Goal: Find specific page/section: Find specific page/section

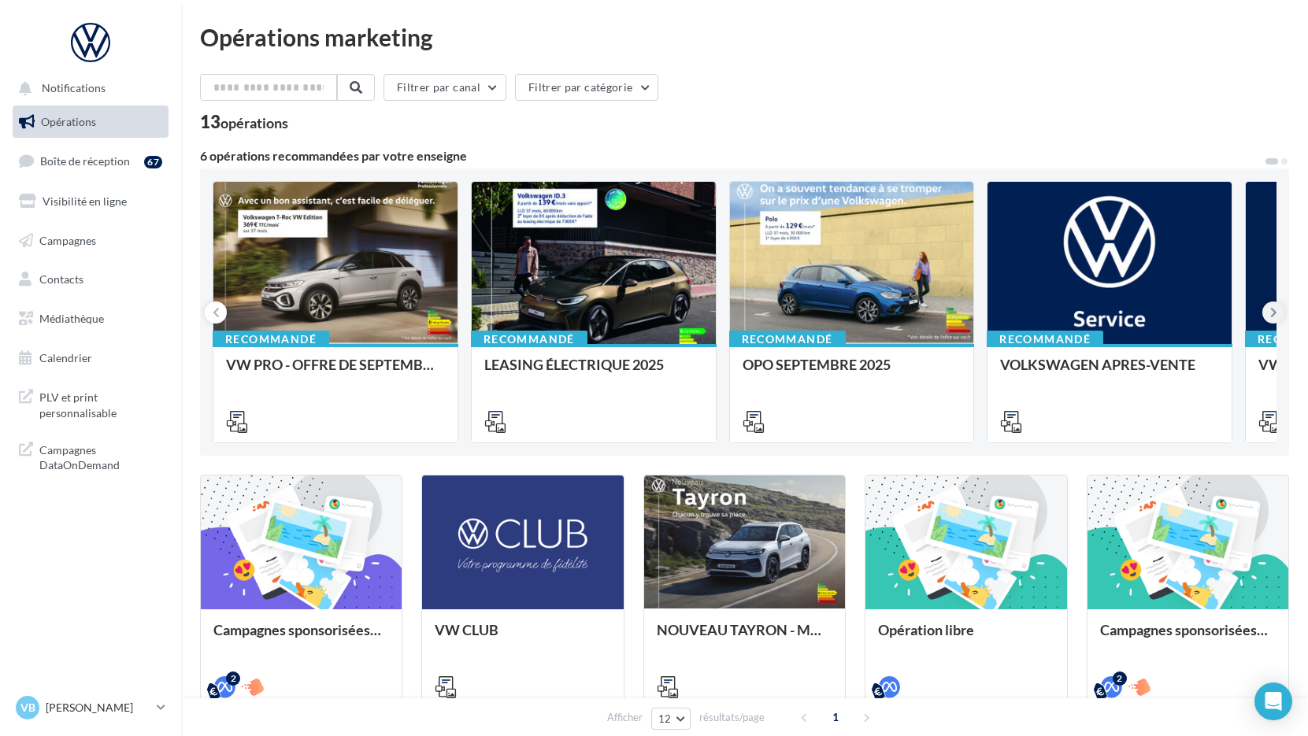
click at [1275, 309] on icon at bounding box center [1273, 313] width 7 height 16
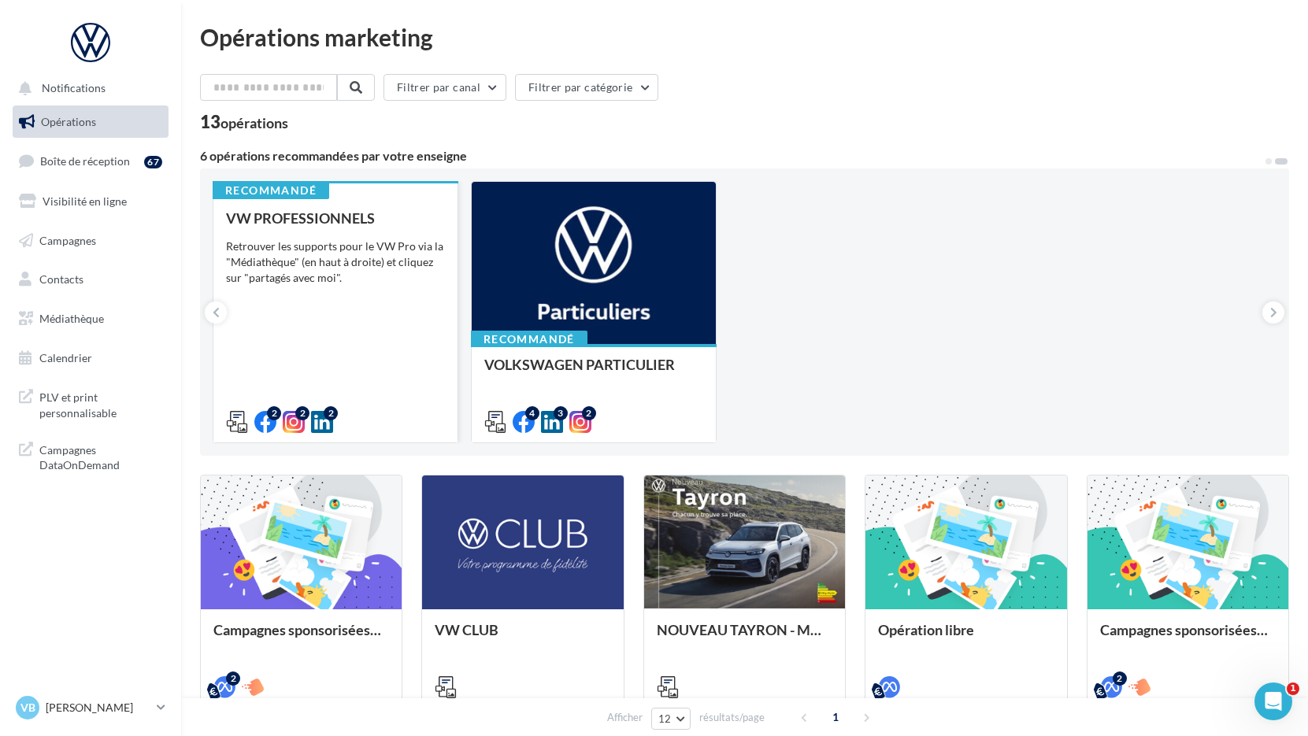
click at [365, 253] on div "Retrouver les supports pour le VW Pro via la "Médiathèque" (en haut à droite) e…" at bounding box center [335, 262] width 219 height 47
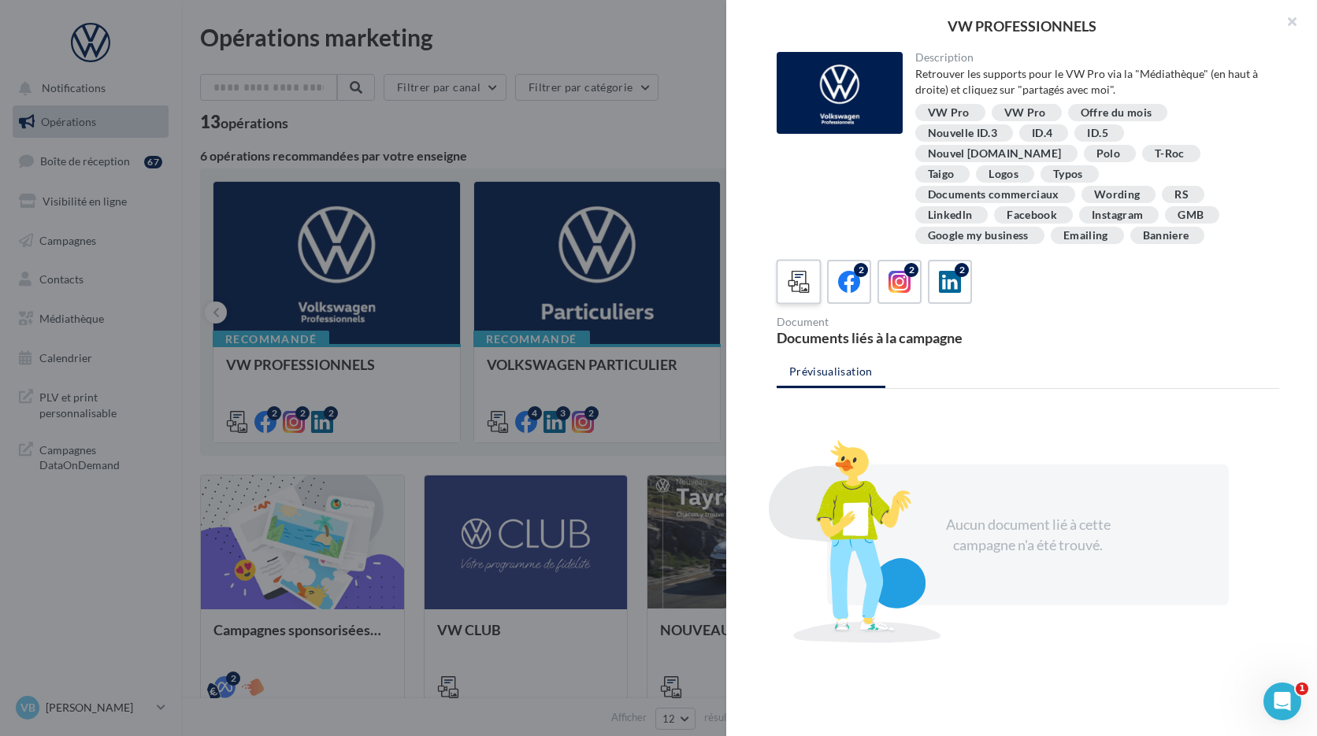
click at [806, 271] on icon at bounding box center [799, 282] width 23 height 23
click at [847, 271] on icon at bounding box center [849, 282] width 23 height 23
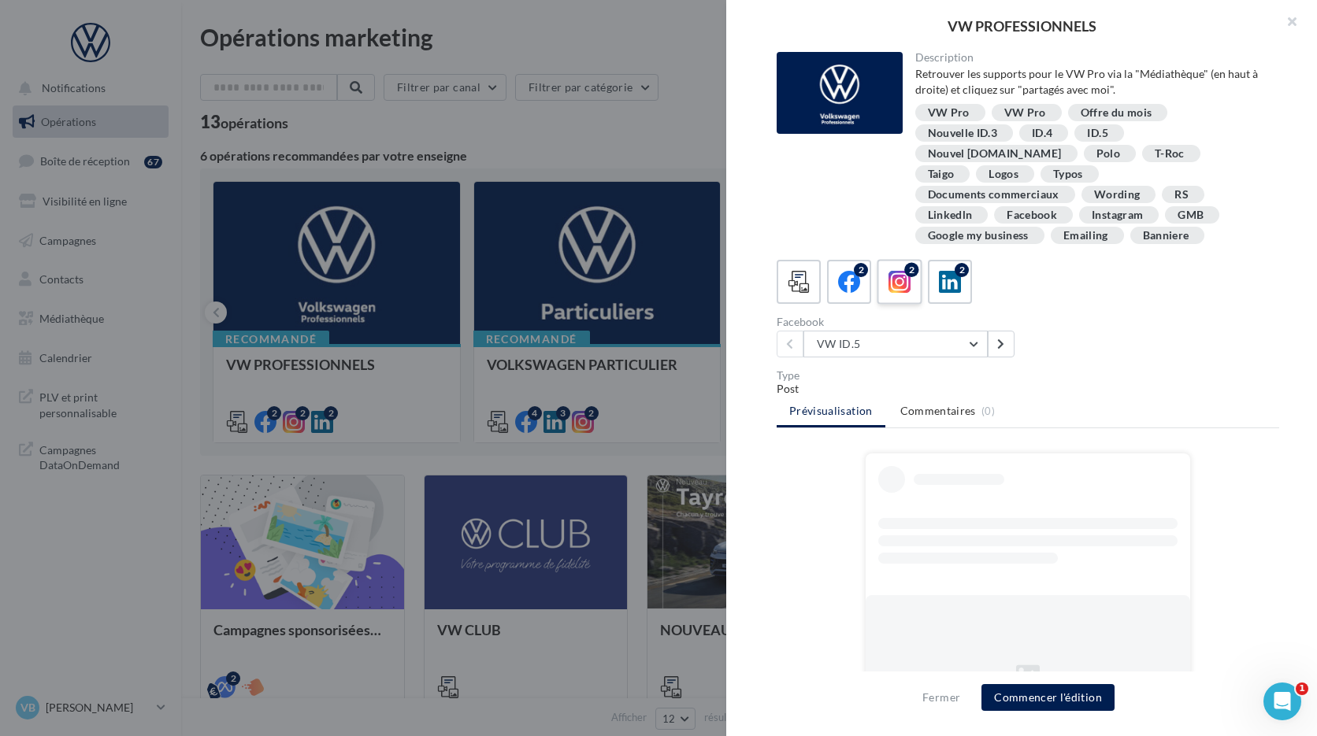
click at [891, 271] on icon at bounding box center [899, 282] width 23 height 23
click at [954, 271] on icon at bounding box center [950, 282] width 23 height 23
click at [1288, 21] on button "button" at bounding box center [1285, 23] width 63 height 47
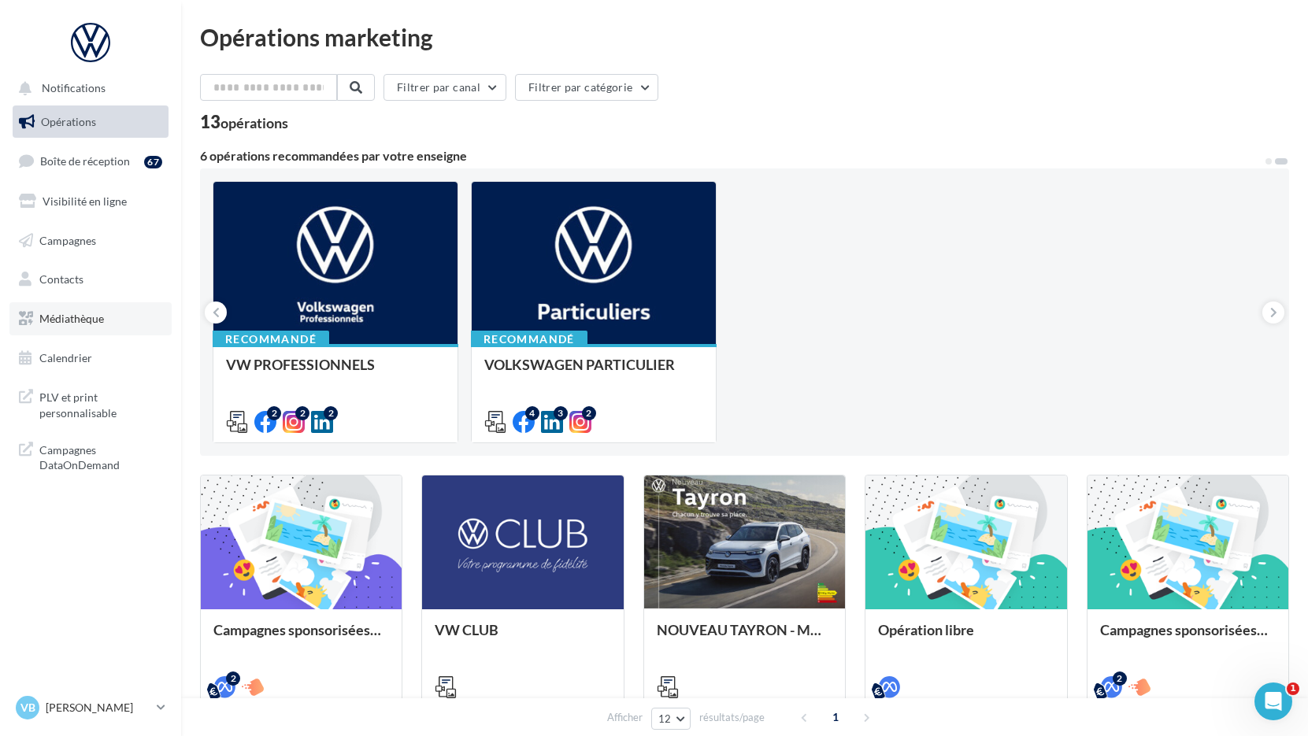
click at [87, 313] on span "Médiathèque" at bounding box center [71, 318] width 65 height 13
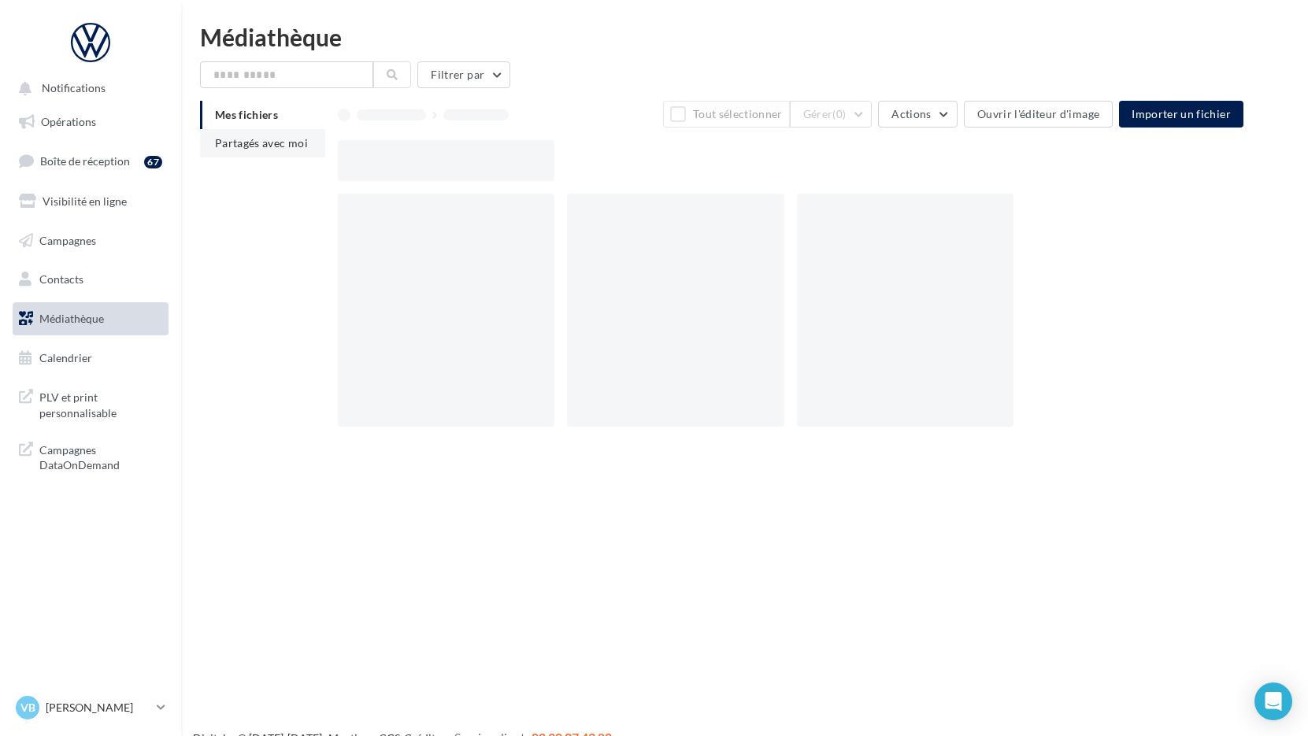
click at [277, 148] on span "Partagés avec moi" at bounding box center [261, 142] width 93 height 13
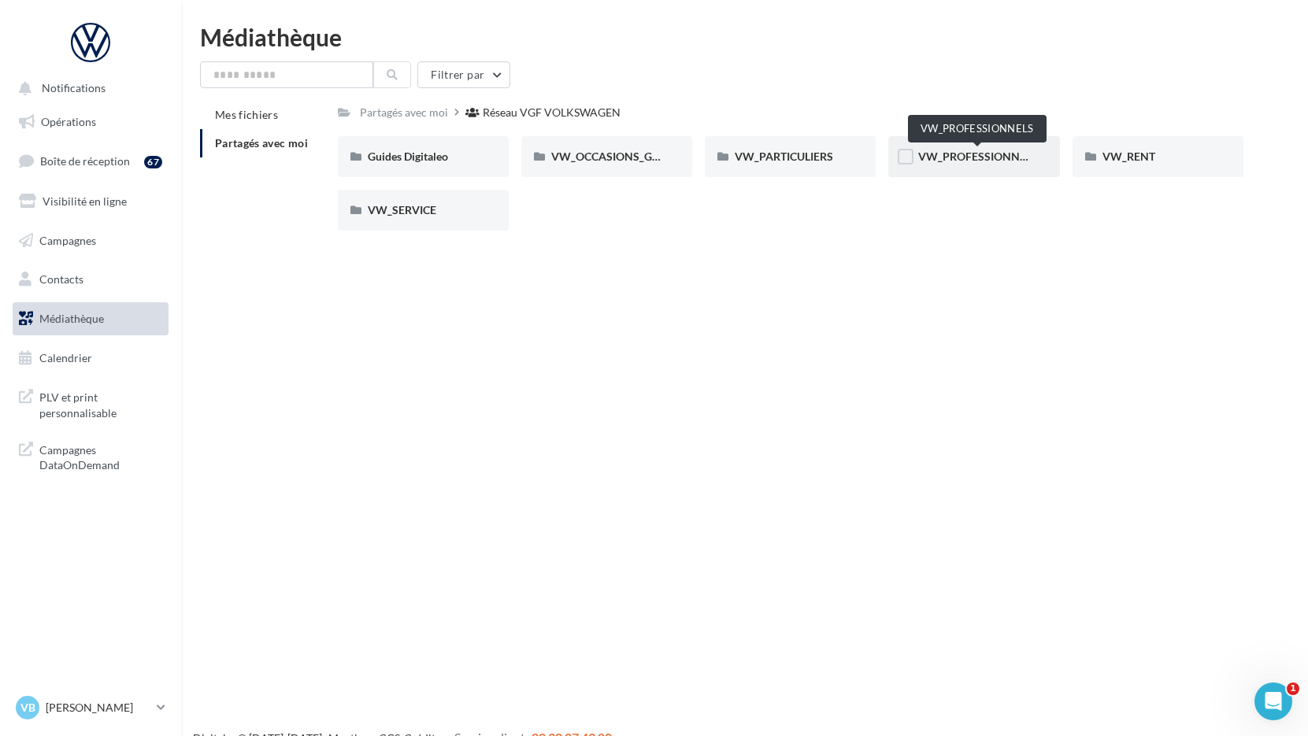
click at [940, 150] on span "VW_PROFESSIONNELS" at bounding box center [978, 156] width 120 height 13
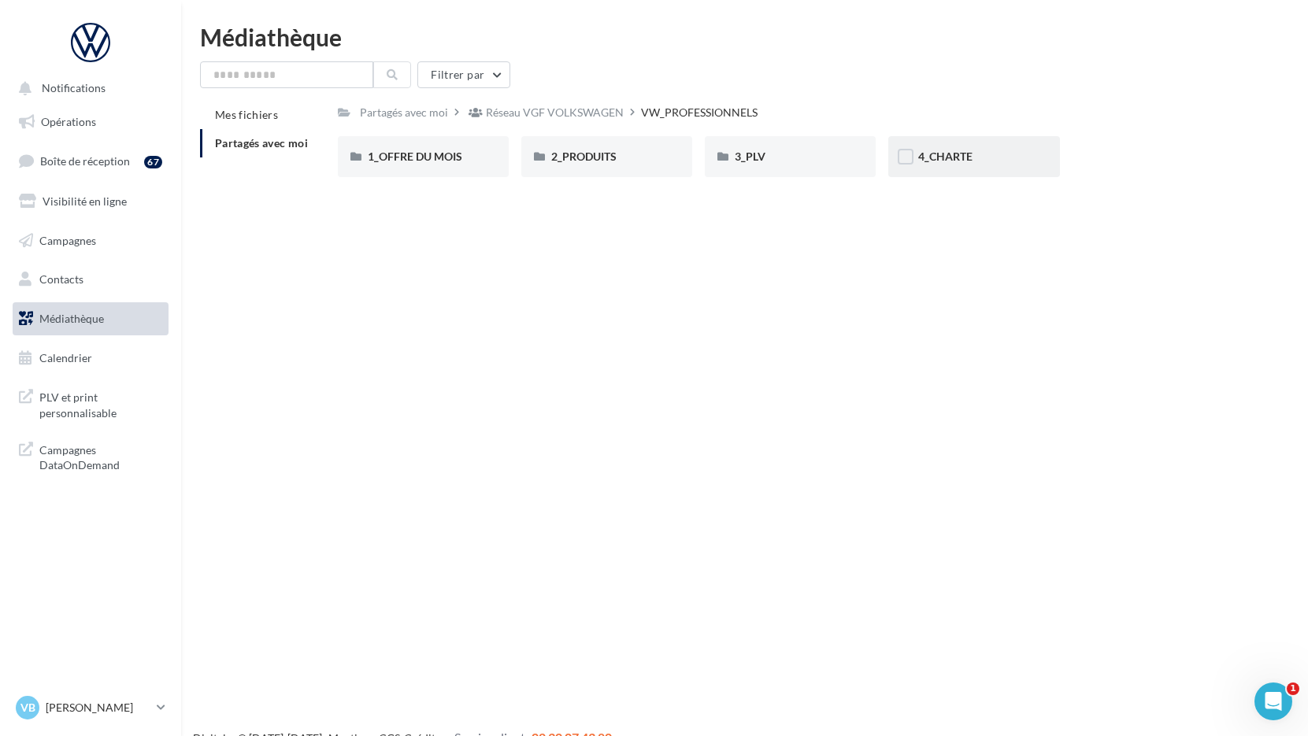
click at [947, 158] on span "4_CHARTE" at bounding box center [945, 156] width 54 height 13
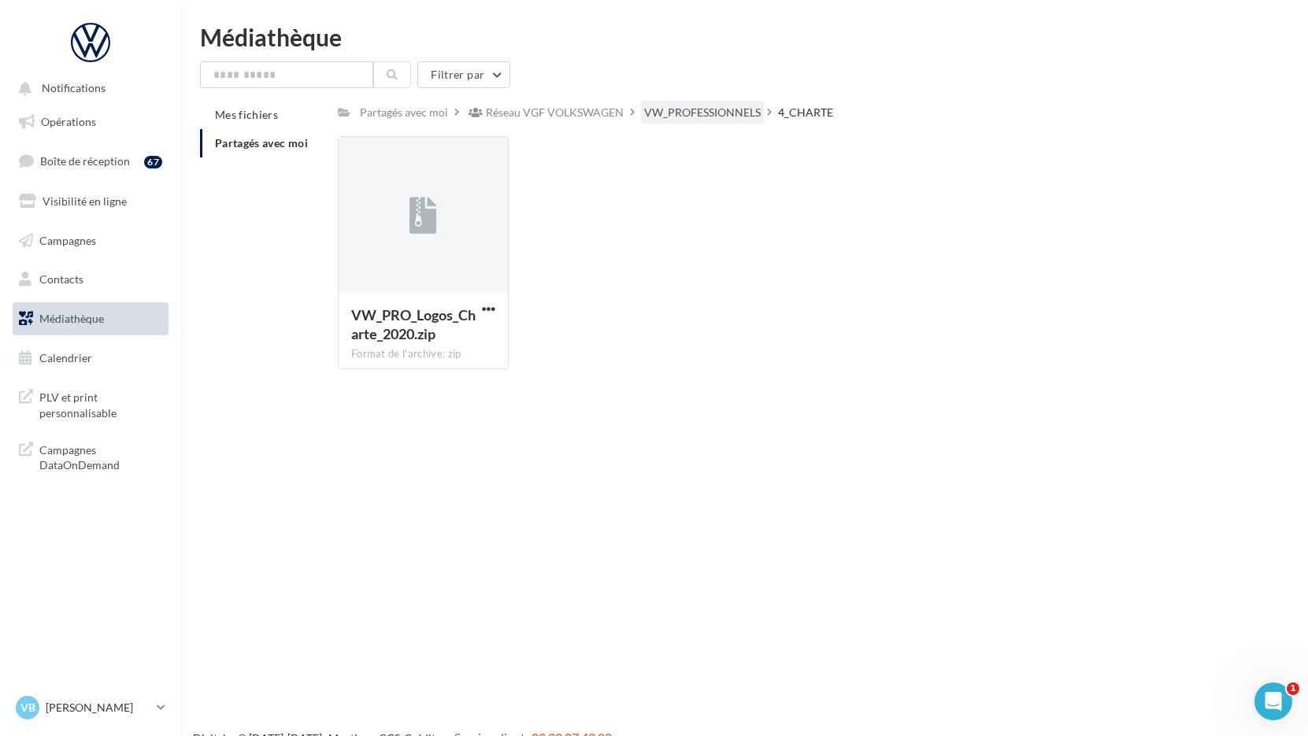
click at [675, 119] on div "VW_PROFESSIONNELS" at bounding box center [702, 113] width 117 height 16
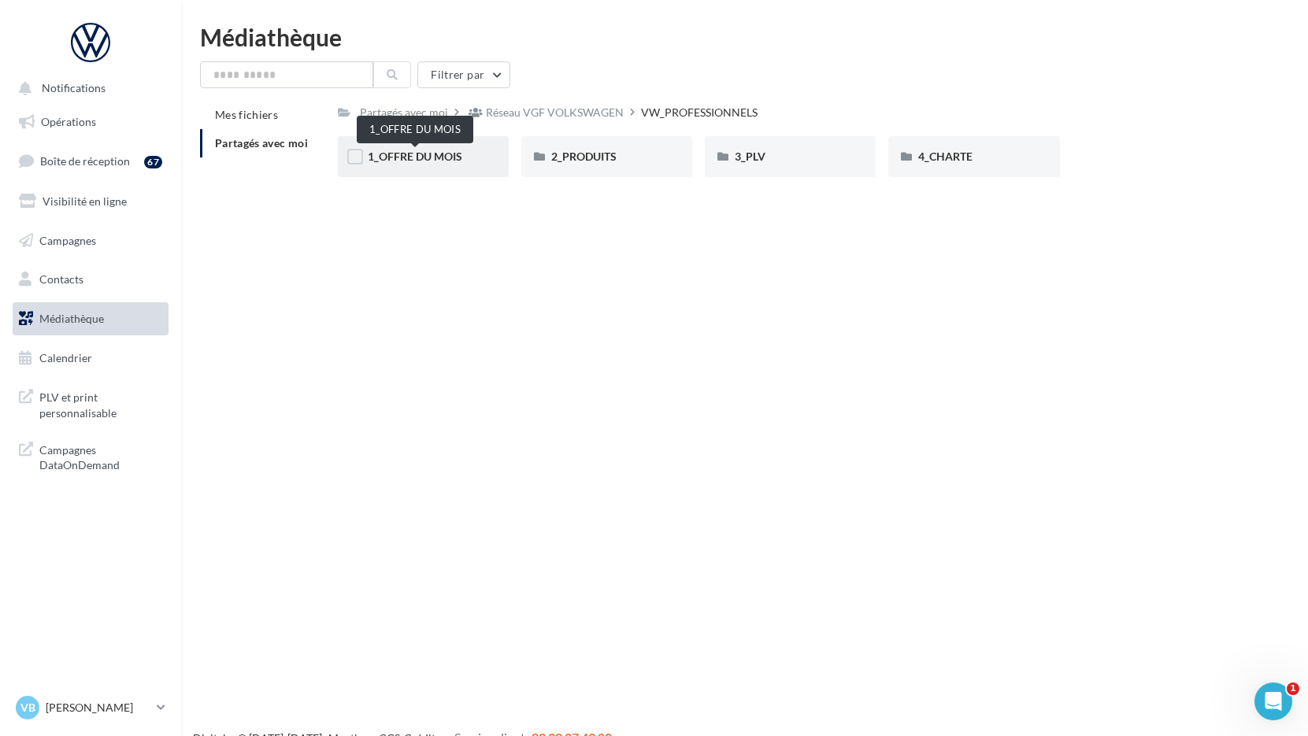
click at [449, 153] on span "1_OFFRE DU MOIS" at bounding box center [415, 156] width 95 height 13
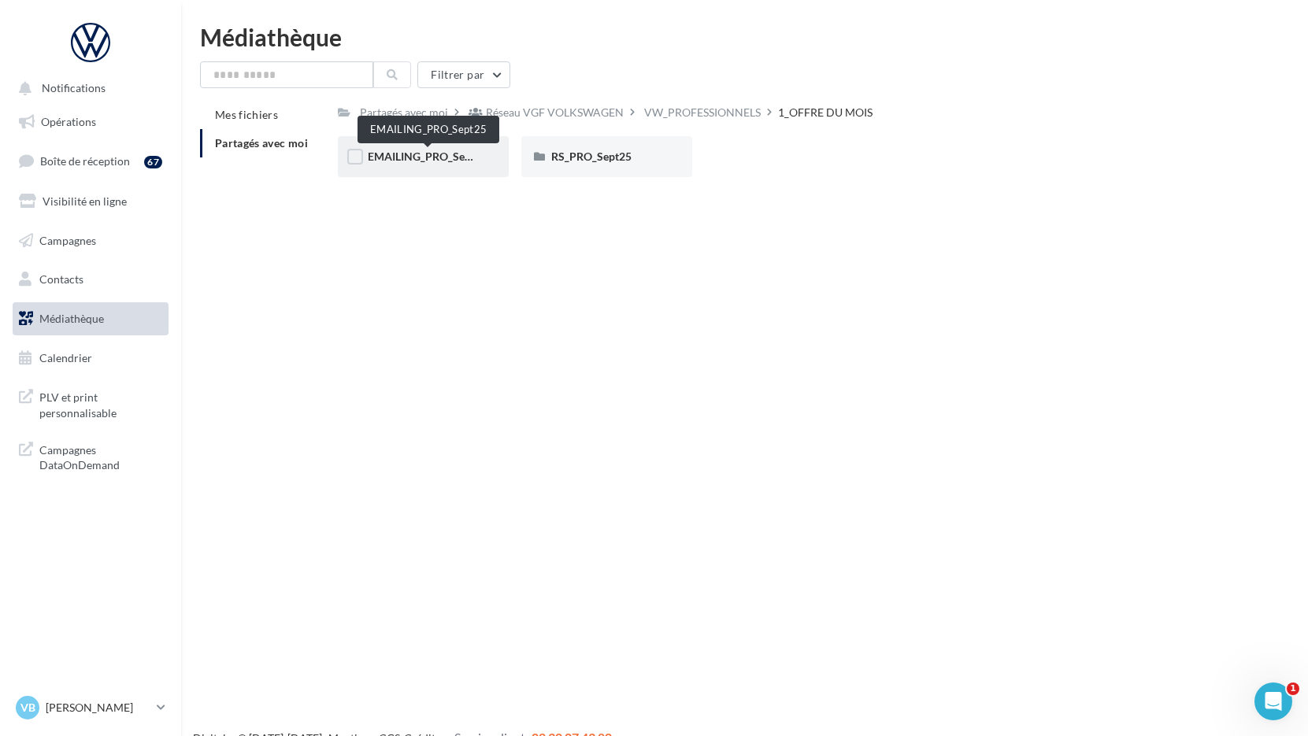
click at [422, 157] on span "EMAILING_PRO_Sept25" at bounding box center [428, 156] width 120 height 13
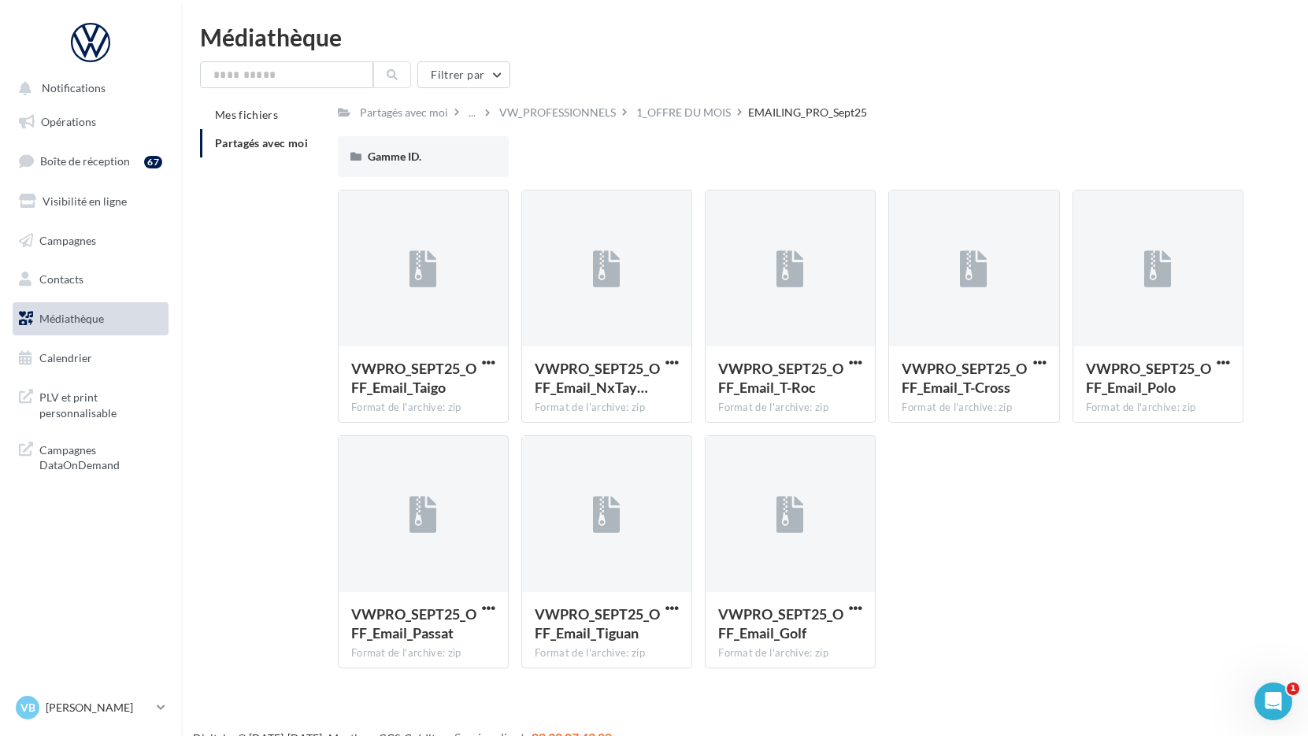
click at [90, 317] on span "Médiathèque" at bounding box center [71, 318] width 65 height 13
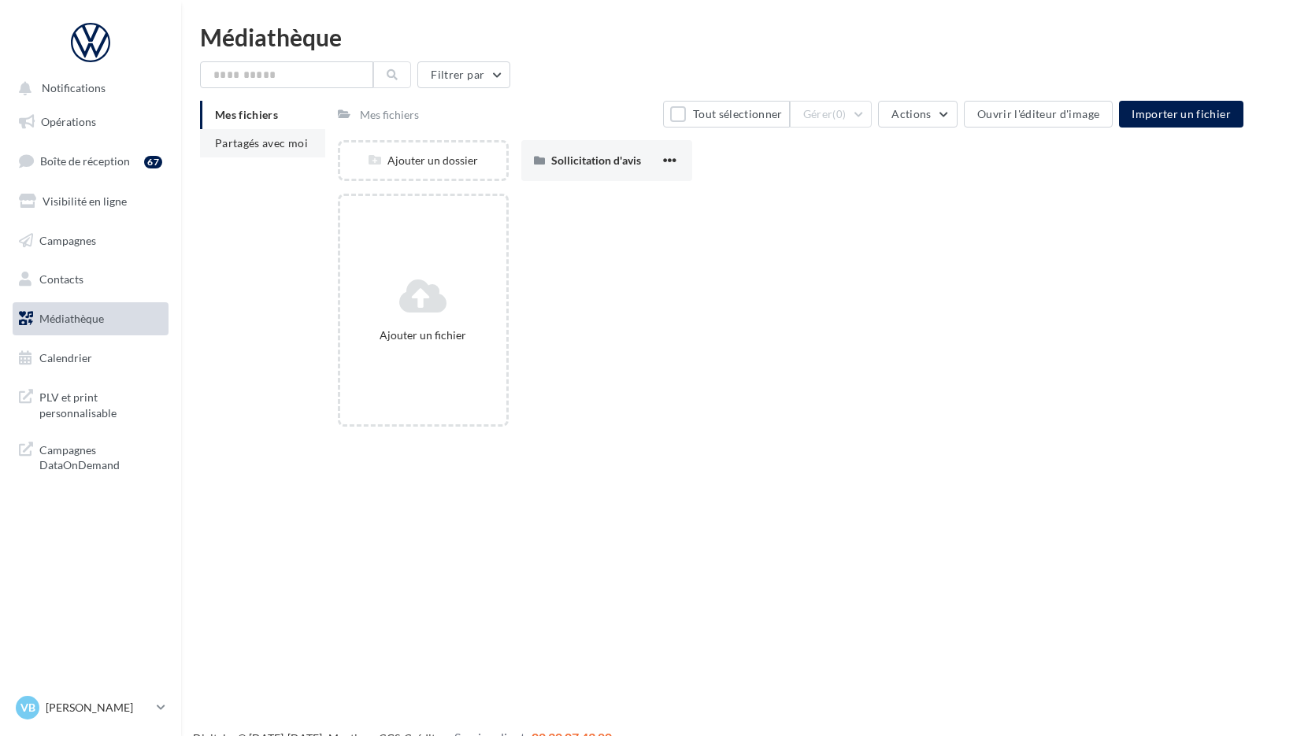
click at [274, 146] on span "Partagés avec moi" at bounding box center [261, 142] width 93 height 13
